Goal: Information Seeking & Learning: Learn about a topic

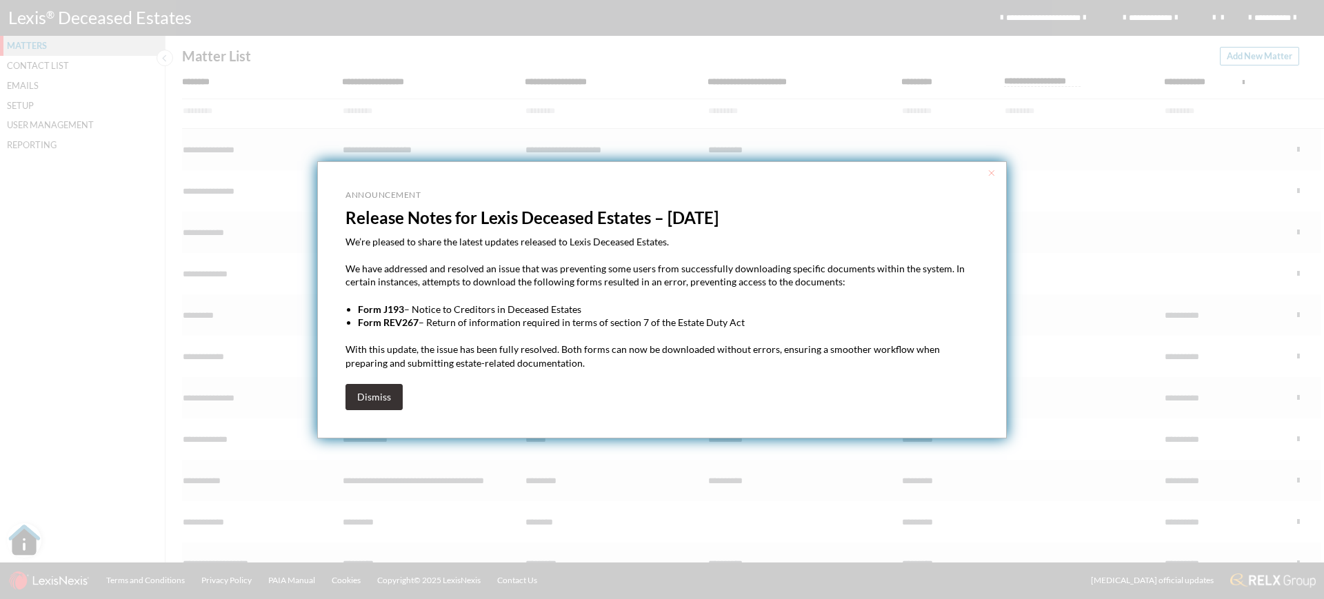
click at [370, 395] on button "Dismiss" at bounding box center [374, 397] width 57 height 26
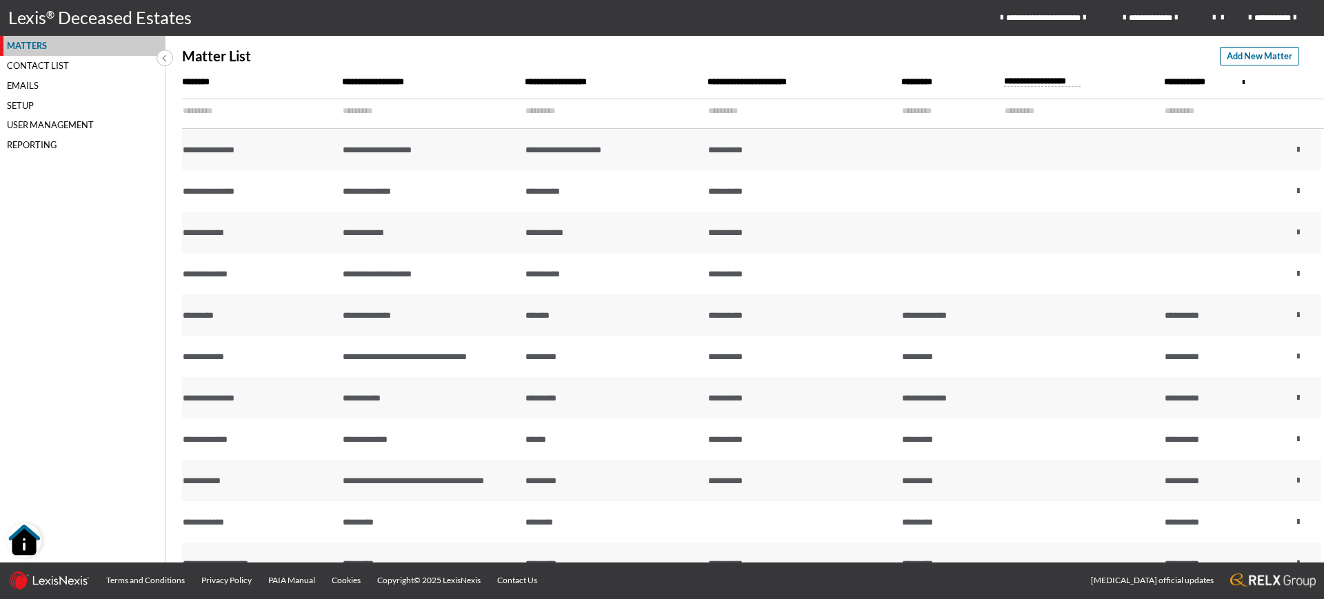
click at [34, 532] on img "Open Resource Center" at bounding box center [24, 541] width 34 height 34
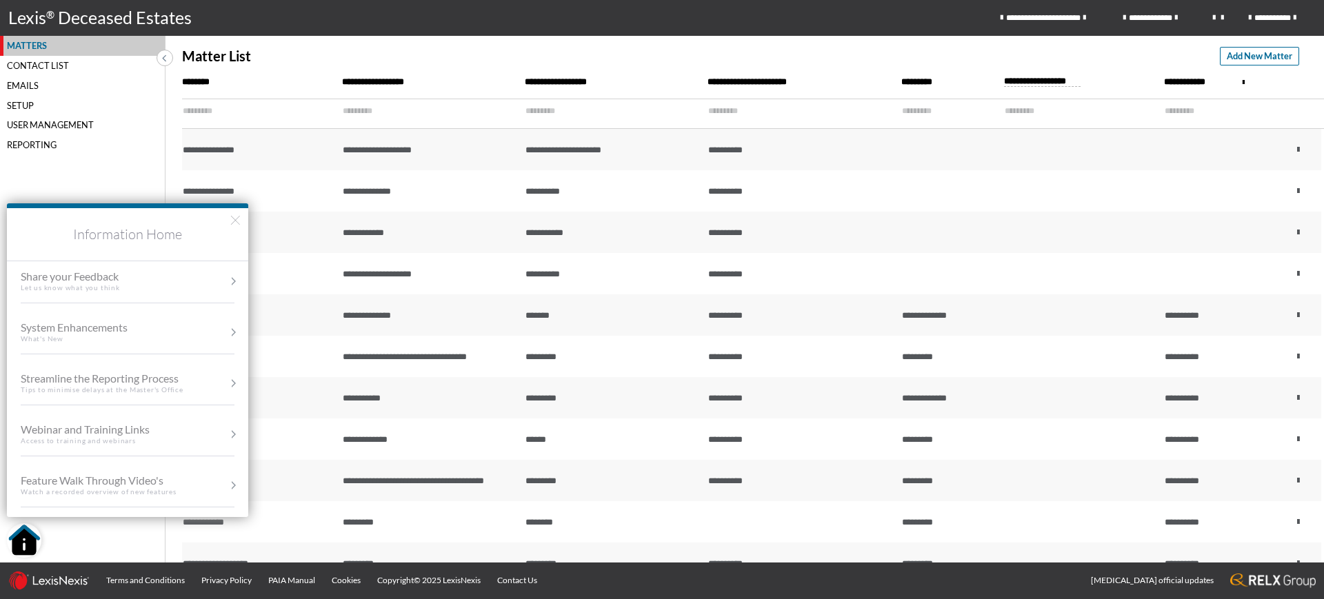
scroll to position [86, 0]
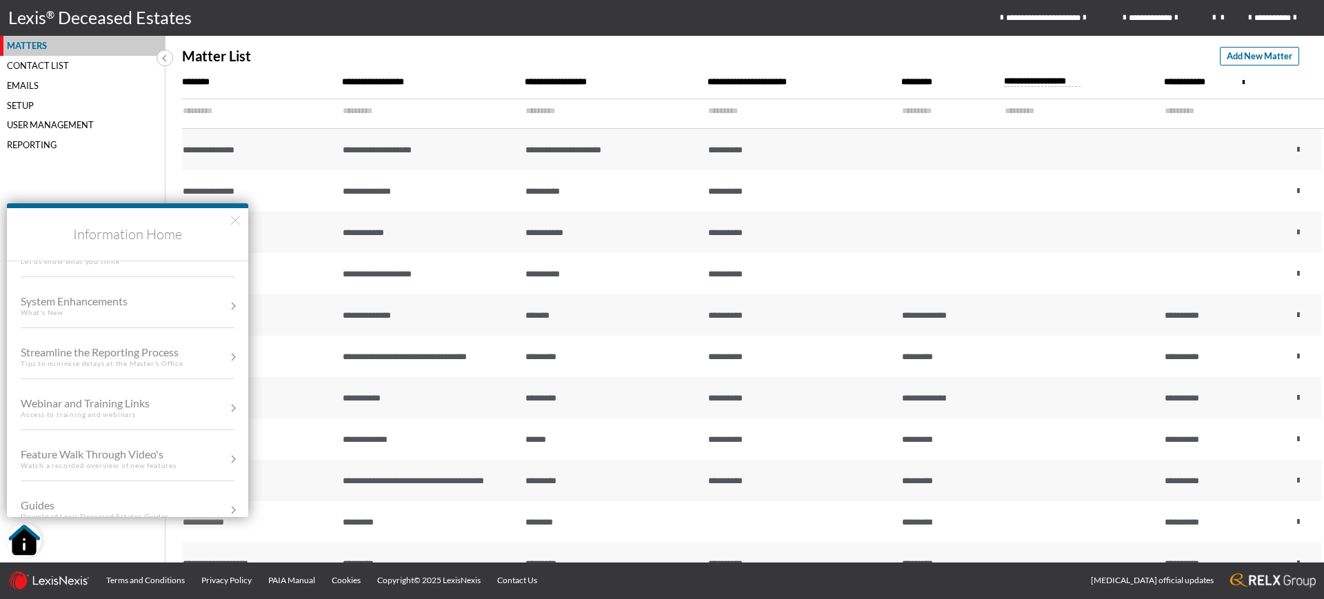
click at [103, 417] on div "Access to training and webinars" at bounding box center [99, 415] width 157 height 10
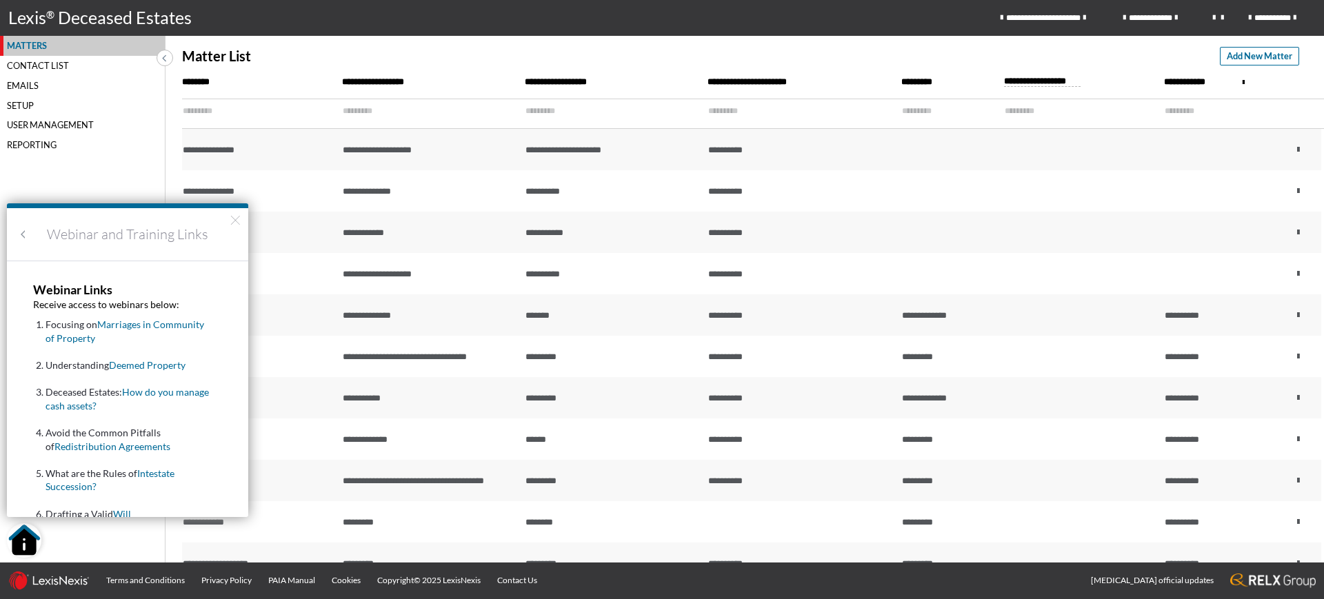
scroll to position [0, 0]
click at [141, 367] on link "Deemed Property" at bounding box center [147, 365] width 77 height 12
